Goal: Information Seeking & Learning: Learn about a topic

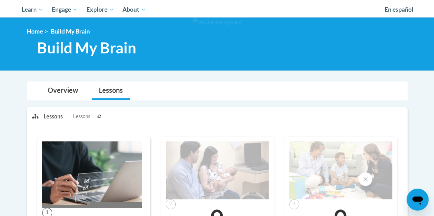
scroll to position [69, 0]
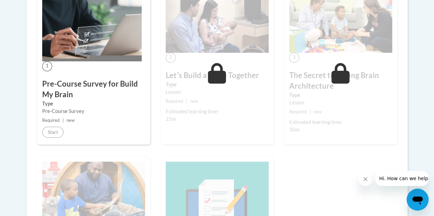
scroll to position [203, 0]
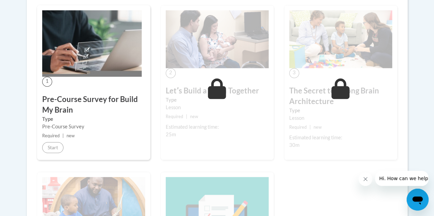
click at [222, 68] on div "2 Letʹs Build a Brain Together Type Lesson Required | new Estimated learning ti…" at bounding box center [216, 82] width 113 height 155
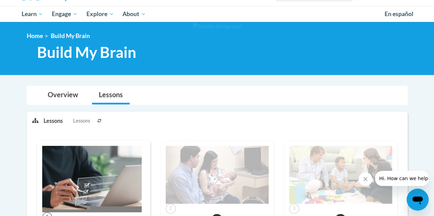
scroll to position [66, 0]
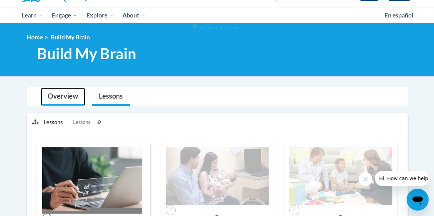
click at [73, 94] on link "Overview" at bounding box center [63, 97] width 44 height 18
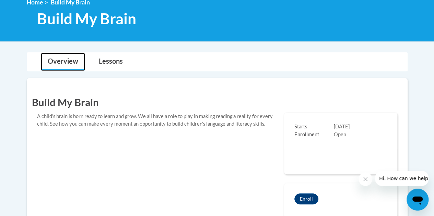
scroll to position [135, 0]
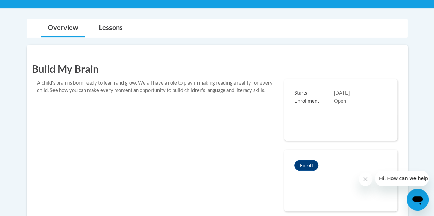
click at [316, 117] on div "Key Dates Starts 02/09/2025 Enrollment Open" at bounding box center [340, 110] width 113 height 62
click at [113, 26] on link "Lessons" at bounding box center [111, 28] width 38 height 18
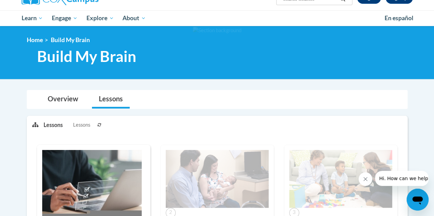
scroll to position [22, 0]
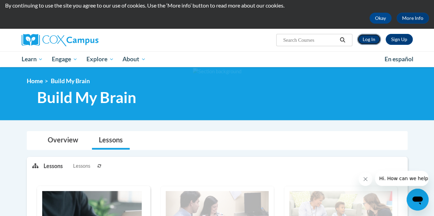
click at [370, 39] on link "Log In" at bounding box center [369, 39] width 24 height 11
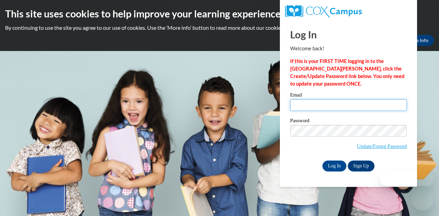
click at [334, 106] on input "Email" at bounding box center [348, 105] width 117 height 12
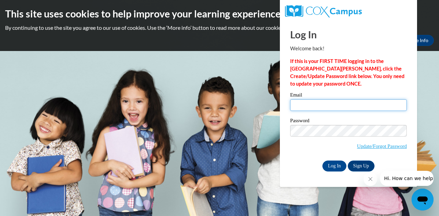
type input "l"
type input "Latoria.johnson@kindercare.com"
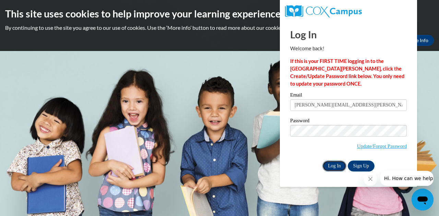
click at [338, 167] on input "Log In" at bounding box center [334, 166] width 24 height 11
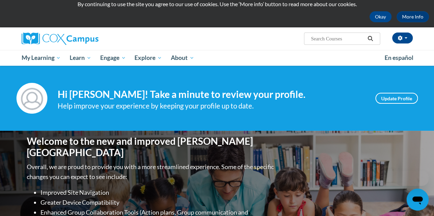
scroll to position [34, 0]
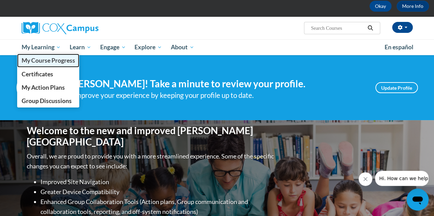
click at [46, 60] on span "My Course Progress" at bounding box center [47, 60] width 53 height 7
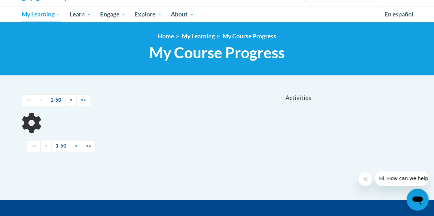
scroll to position [103, 0]
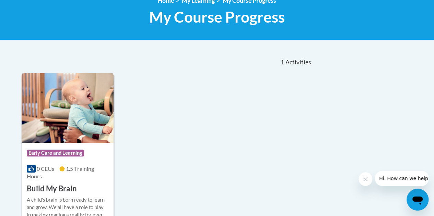
click at [69, 118] on img at bounding box center [68, 108] width 92 height 70
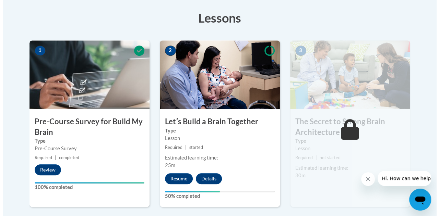
scroll to position [206, 0]
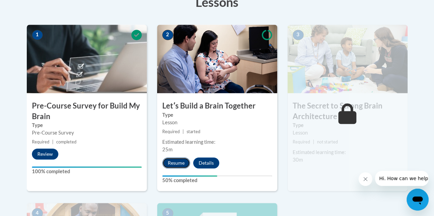
click at [177, 160] on button "Resume" at bounding box center [176, 163] width 28 height 11
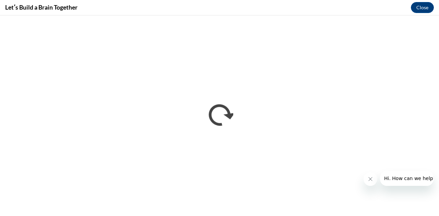
scroll to position [0, 0]
